Goal: Information Seeking & Learning: Find contact information

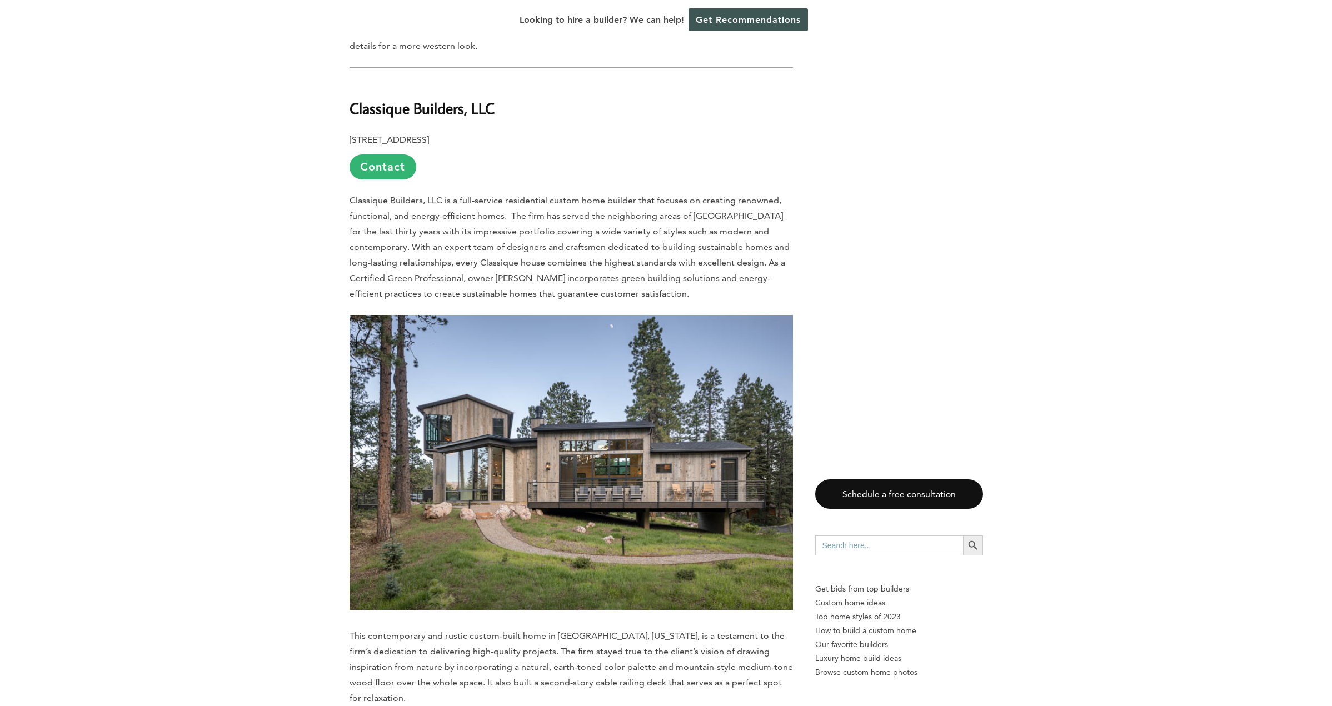
scroll to position [2487, 0]
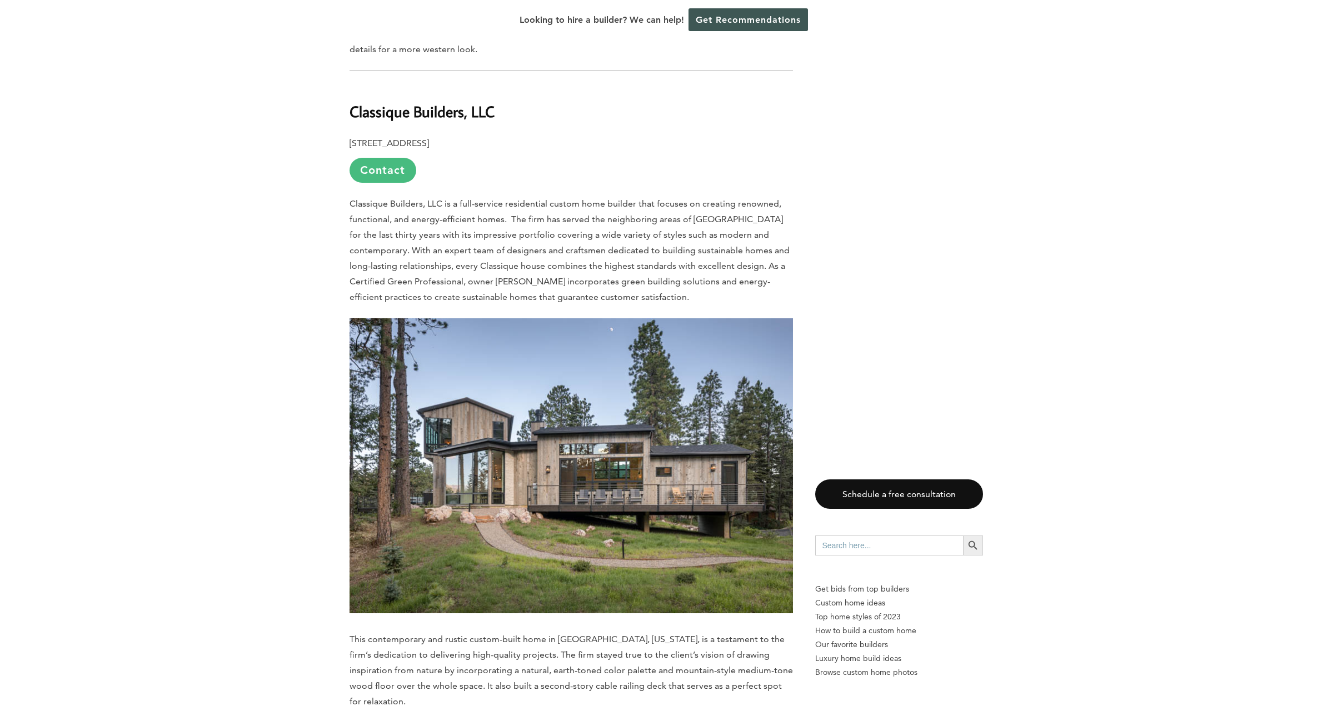
click at [378, 158] on link "Contact" at bounding box center [382, 170] width 67 height 25
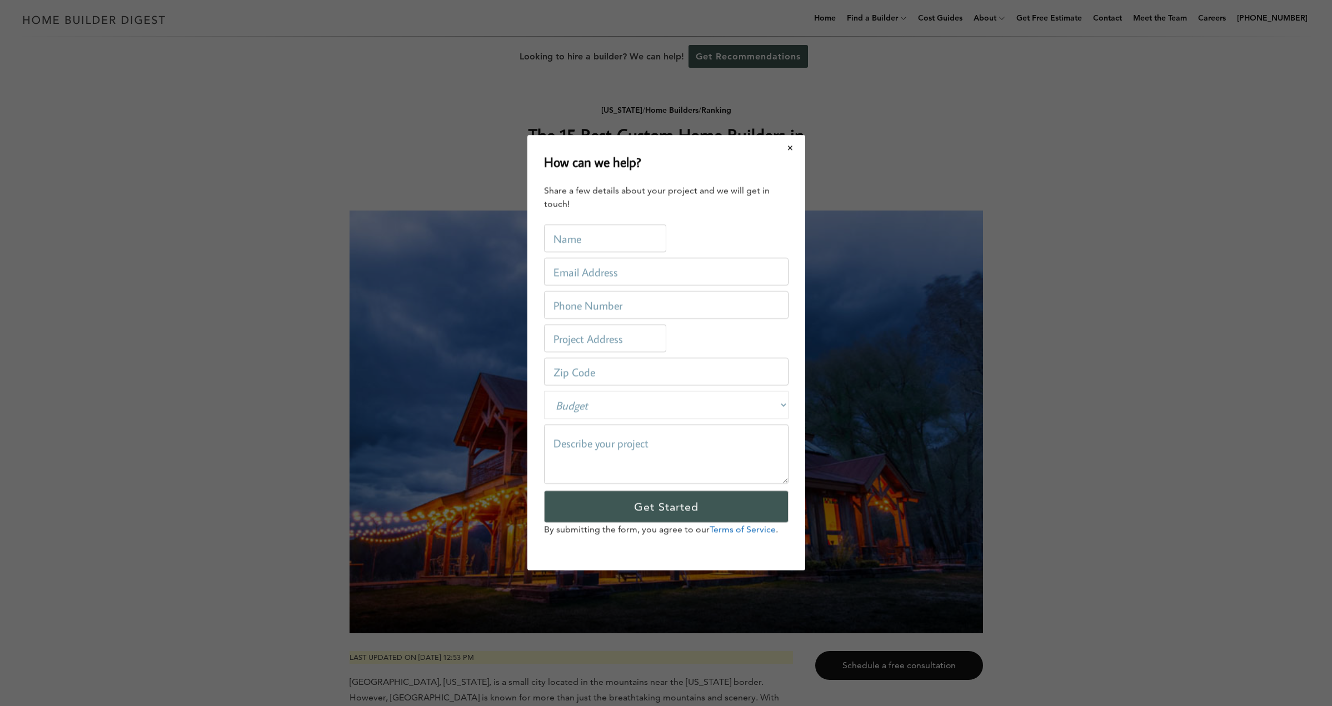
scroll to position [0, 0]
click at [792, 147] on button "Close modal" at bounding box center [790, 147] width 29 height 23
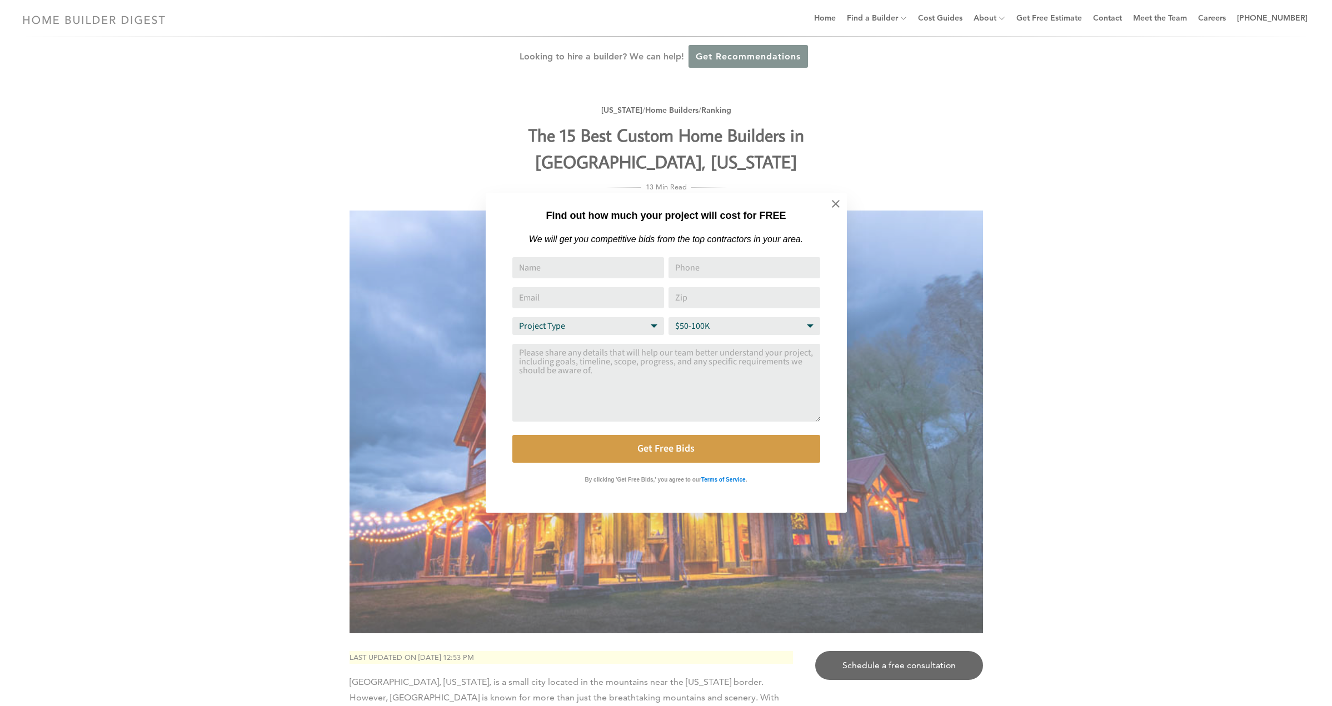
click at [409, 142] on div "Find out how much your project will cost for FREE We will get you competitive b…" at bounding box center [666, 353] width 1332 height 706
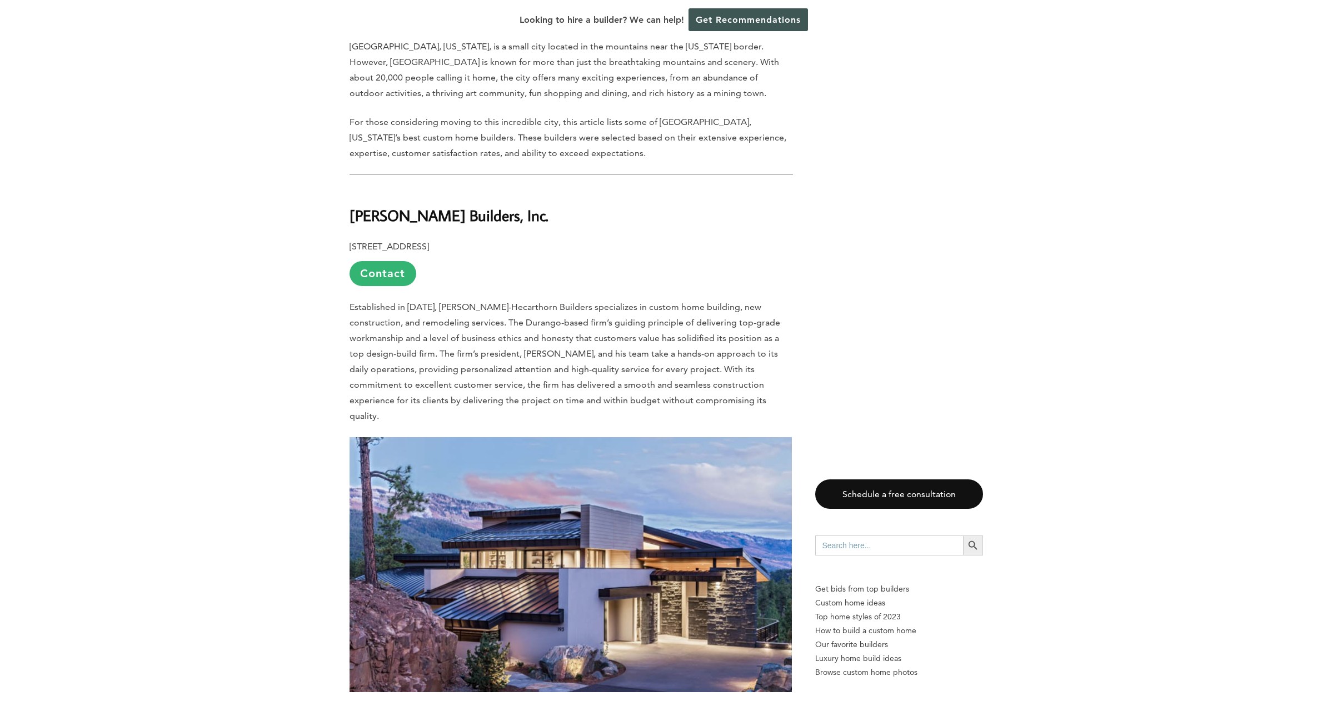
scroll to position [592, 0]
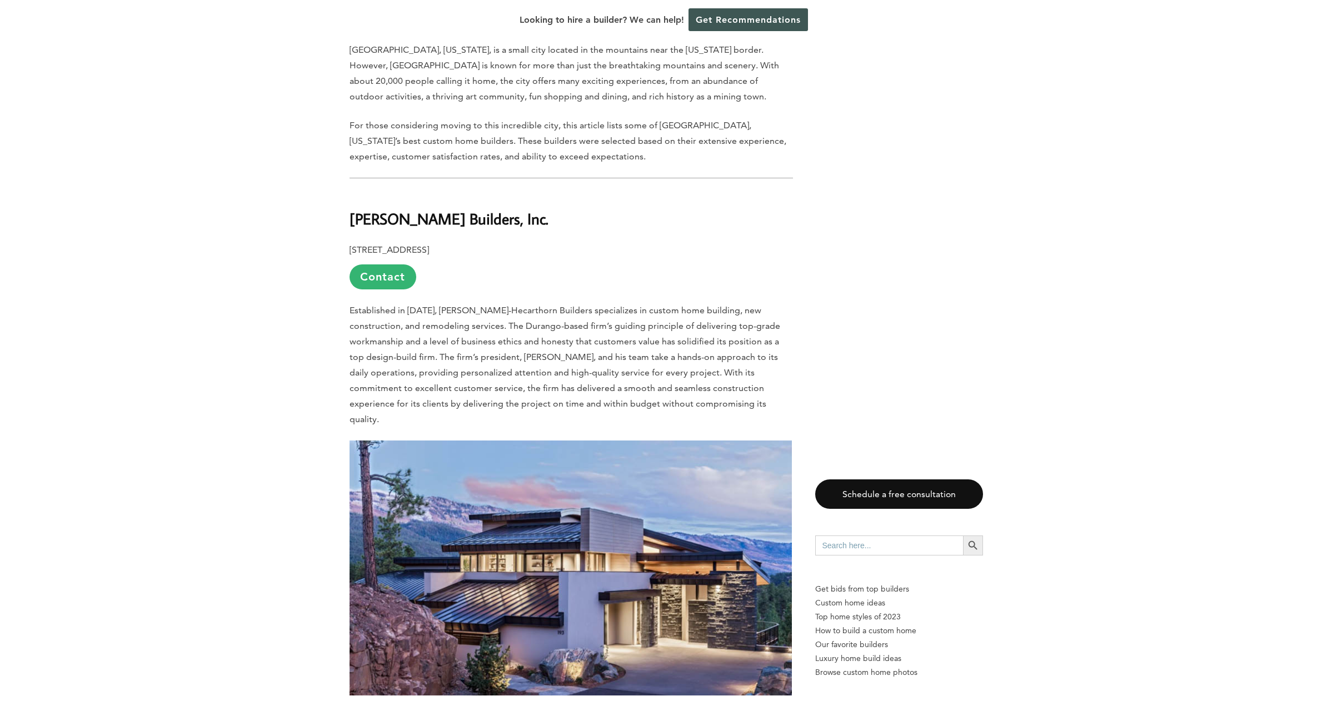
drag, startPoint x: 350, startPoint y: 191, endPoint x: 574, endPoint y: 193, distance: 224.5
click at [574, 193] on h2 "[PERSON_NAME] Builders, Inc." at bounding box center [570, 211] width 443 height 38
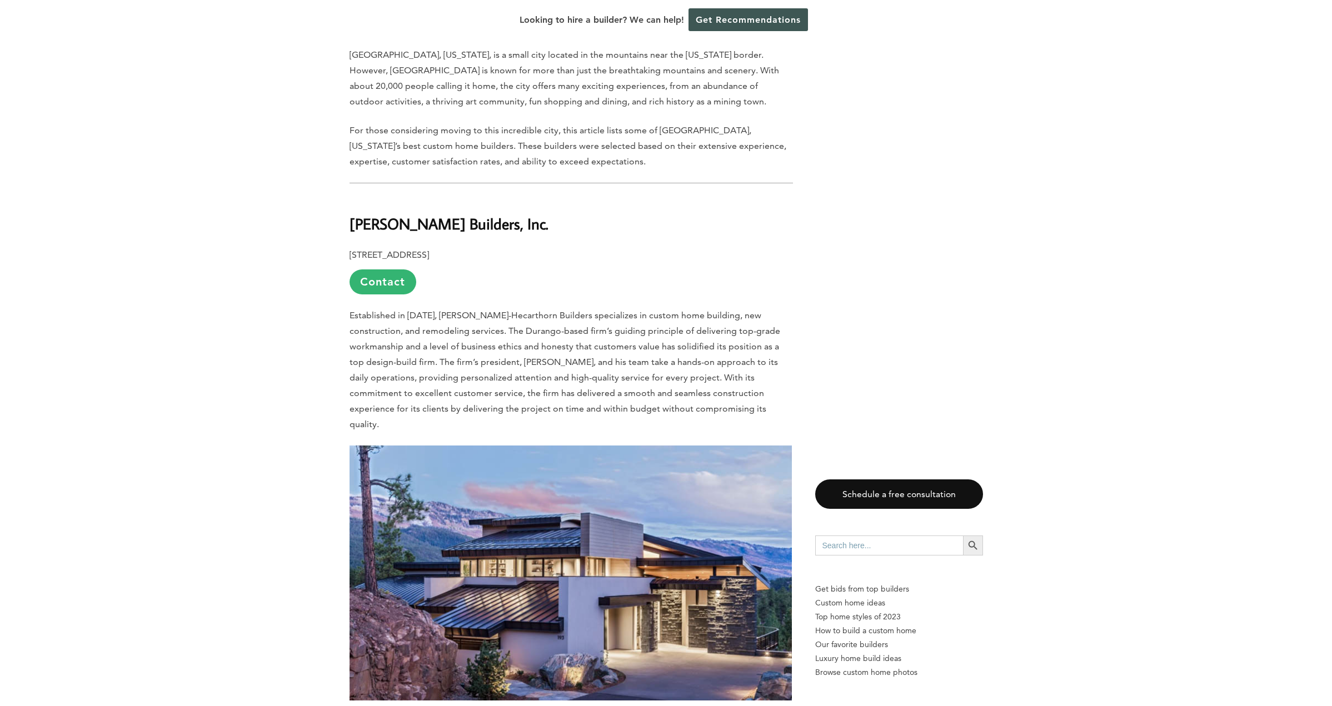
scroll to position [587, 1]
copy b "[PERSON_NAME] Builders, Inc."
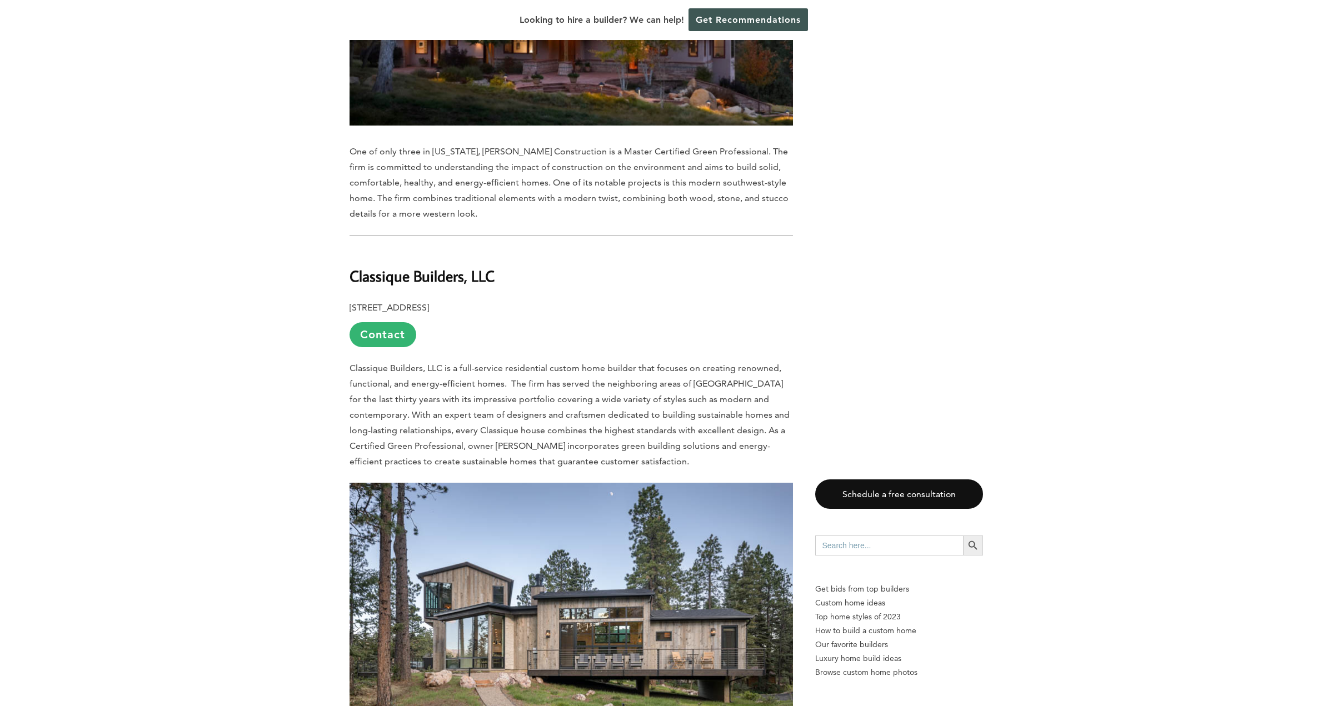
scroll to position [2319, 0]
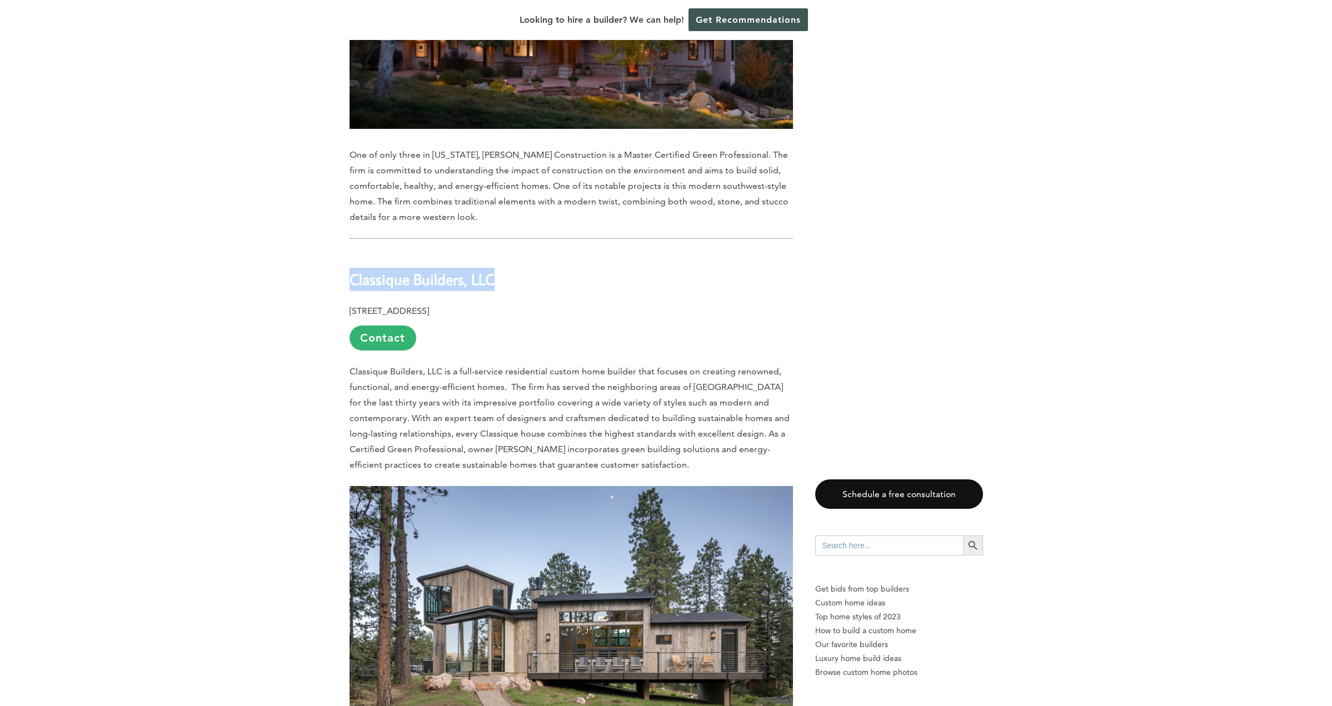
drag, startPoint x: 351, startPoint y: 237, endPoint x: 506, endPoint y: 236, distance: 155.6
click at [506, 252] on h2 "Classique Builders, LLC" at bounding box center [570, 271] width 443 height 38
copy b "Classique Builders, LLC"
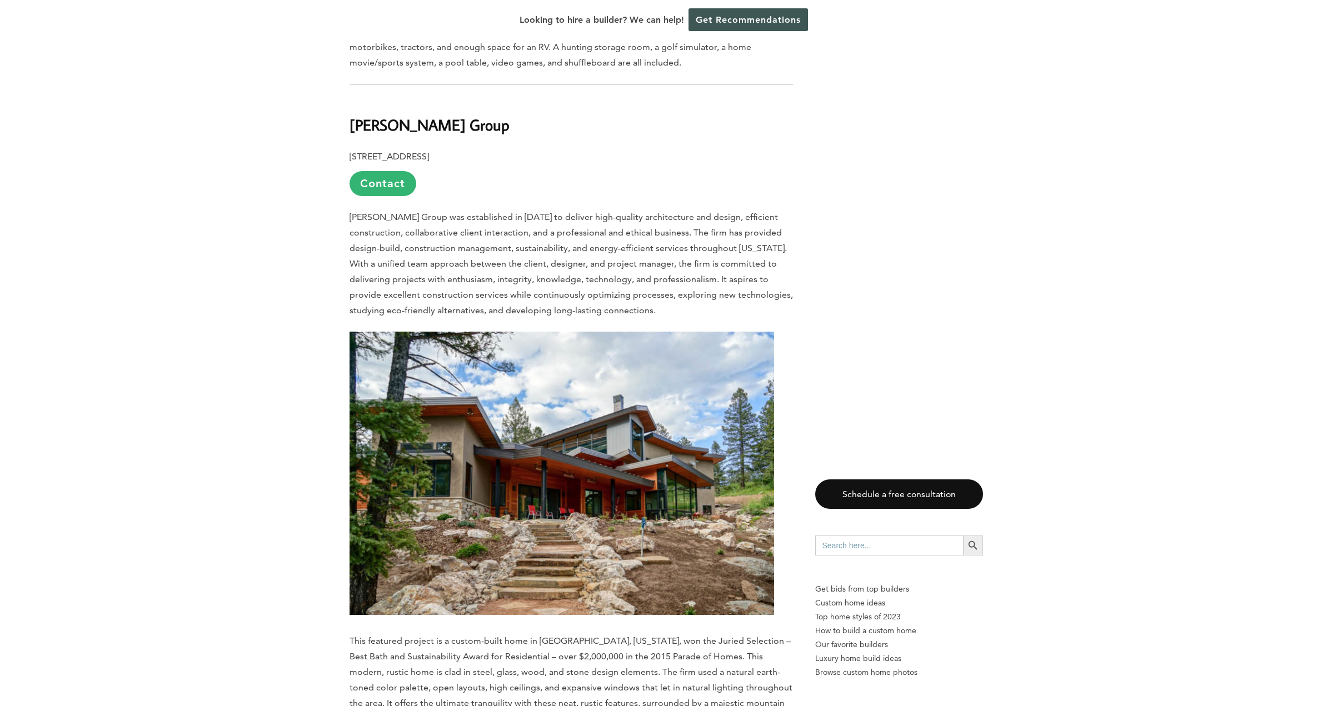
scroll to position [6260, 0]
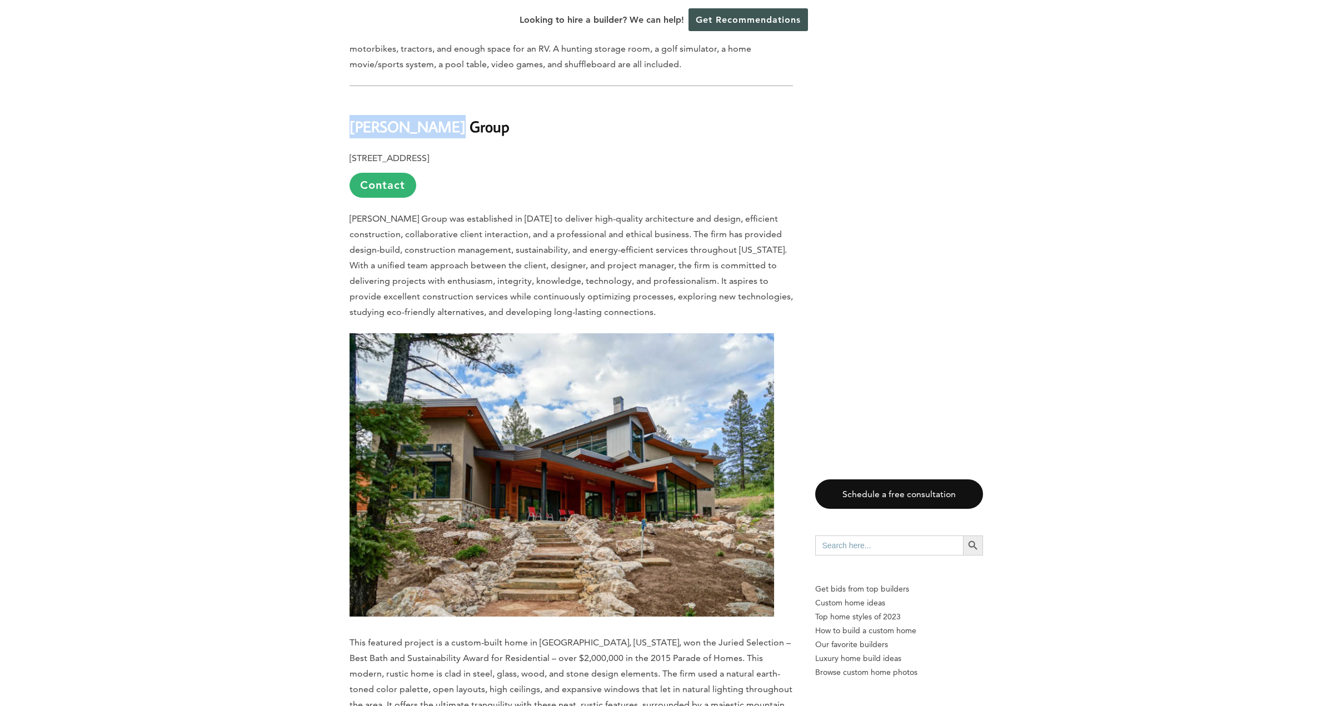
drag, startPoint x: 349, startPoint y: 48, endPoint x: 443, endPoint y: 51, distance: 93.9
click at [461, 99] on h2 "[PERSON_NAME] Group" at bounding box center [570, 118] width 443 height 38
copy strong "[PERSON_NAME] Group"
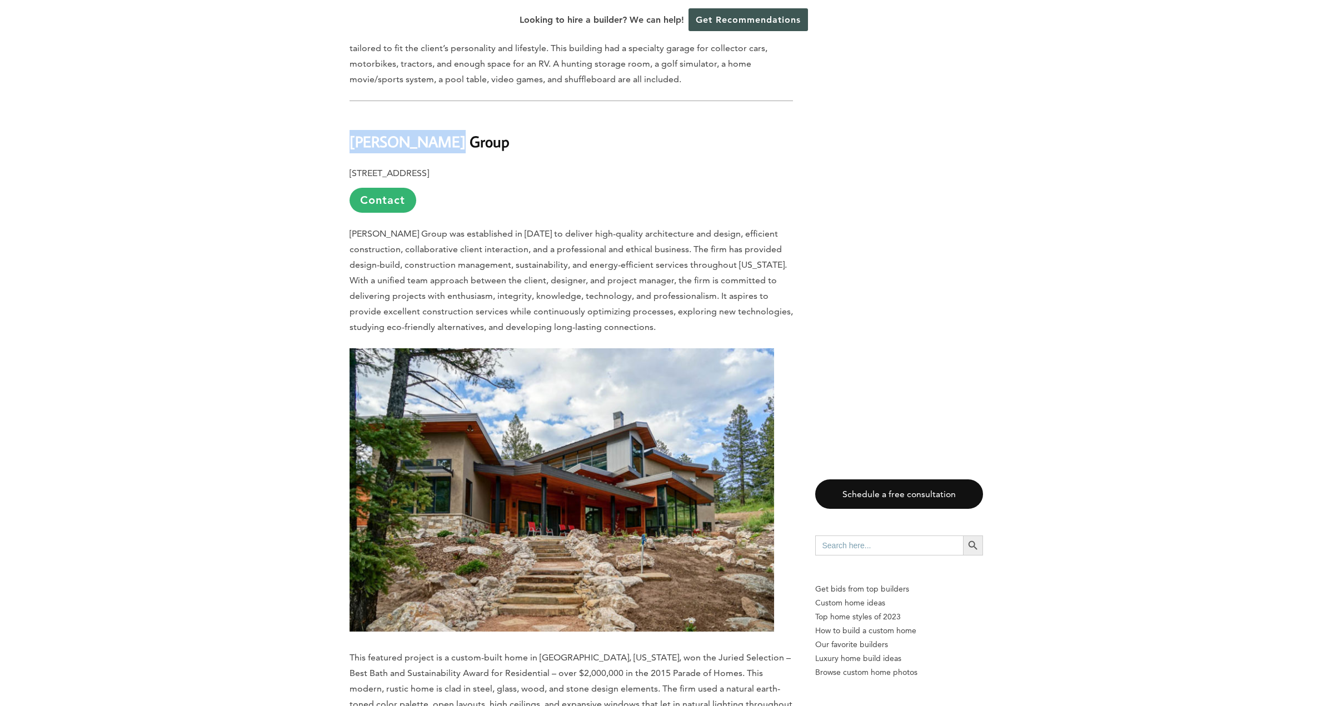
scroll to position [6243, 0]
